Goal: Task Accomplishment & Management: Manage account settings

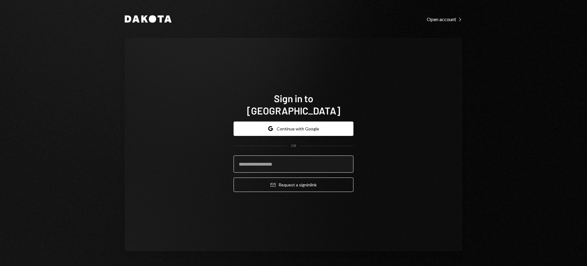
click at [301, 161] on input "email" at bounding box center [294, 163] width 120 height 17
click at [0, 266] on com-1password-button at bounding box center [0, 266] width 0 height 0
click at [284, 155] on input "email" at bounding box center [294, 163] width 120 height 17
type input "**********"
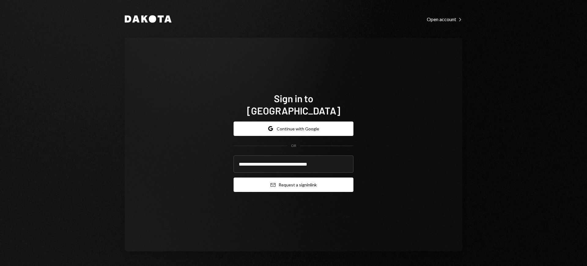
click at [300, 177] on button "Email Request a sign in link" at bounding box center [294, 184] width 120 height 14
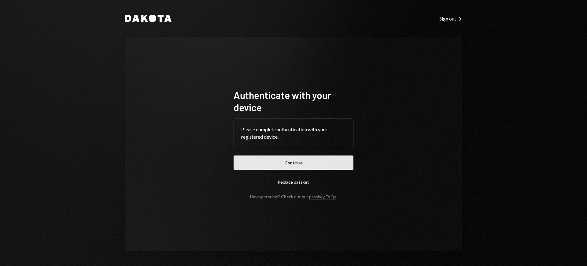
click at [296, 169] on button "Continue" at bounding box center [294, 162] width 120 height 14
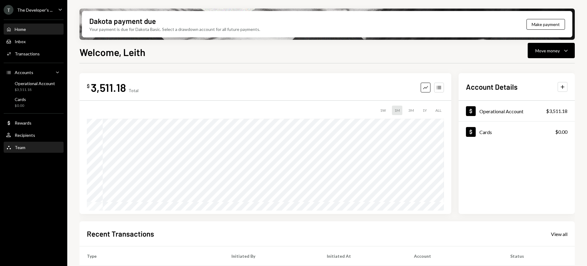
click at [32, 145] on div "Team Team" at bounding box center [33, 148] width 55 height 6
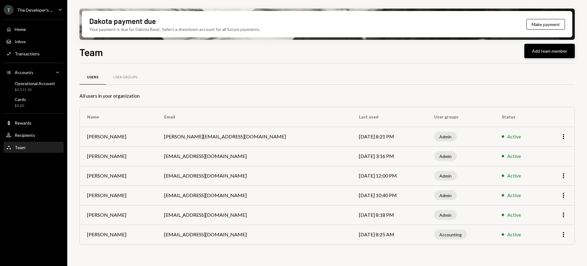
click at [533, 47] on button "Add team member" at bounding box center [550, 51] width 50 height 14
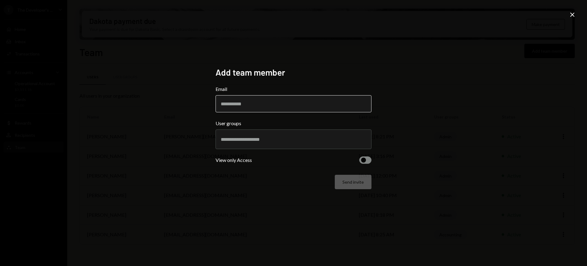
click at [282, 102] on input "Email" at bounding box center [294, 103] width 156 height 17
type input "**********"
click at [272, 132] on div at bounding box center [294, 139] width 146 height 15
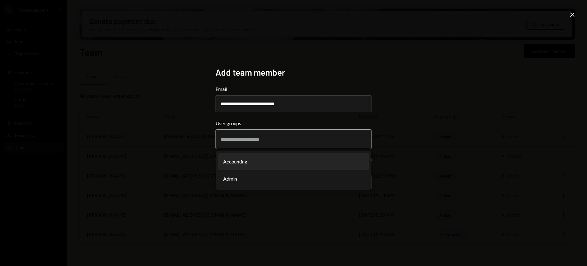
click at [260, 165] on li "Accounting" at bounding box center [293, 161] width 151 height 17
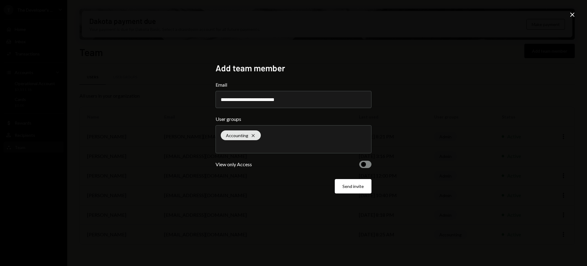
click at [363, 161] on button "button" at bounding box center [365, 164] width 12 height 7
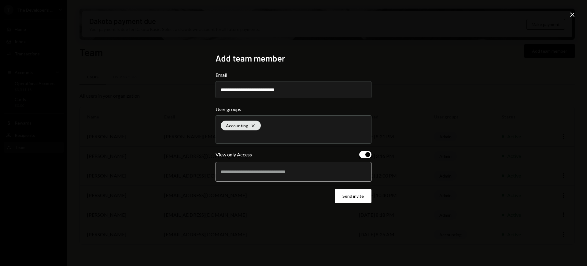
click at [342, 173] on input "text" at bounding box center [294, 172] width 146 height 6
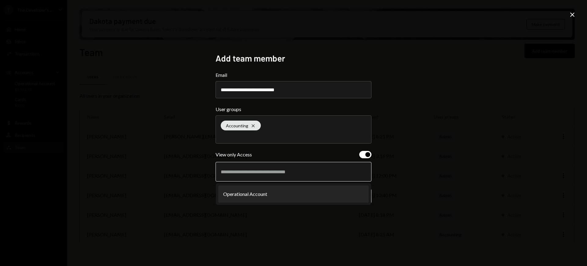
click at [321, 197] on li "Operational Account" at bounding box center [293, 193] width 151 height 17
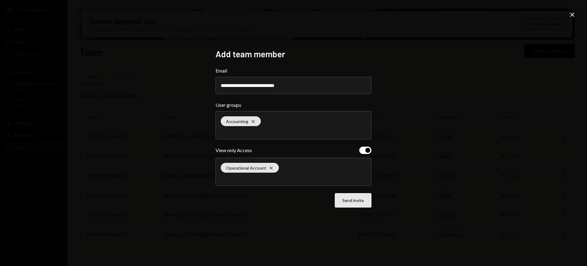
click at [351, 198] on button "Send invite" at bounding box center [353, 200] width 37 height 14
